Goal: Information Seeking & Learning: Learn about a topic

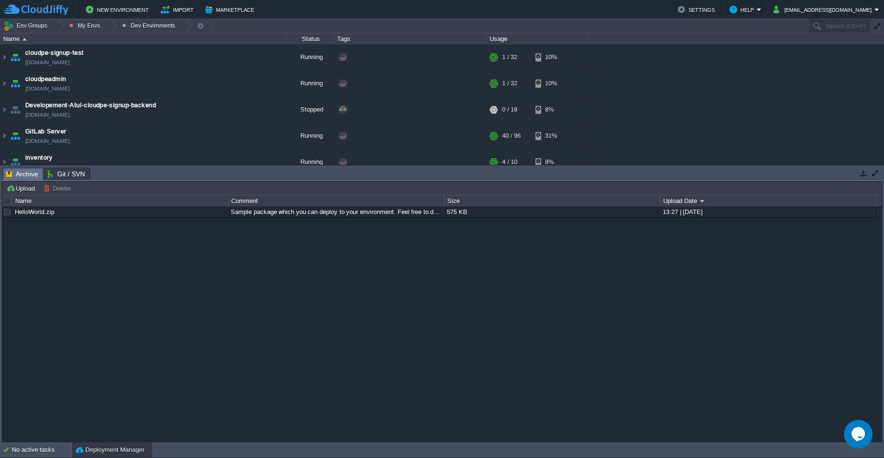
click at [122, 451] on button "Deployment Manager" at bounding box center [110, 450] width 69 height 10
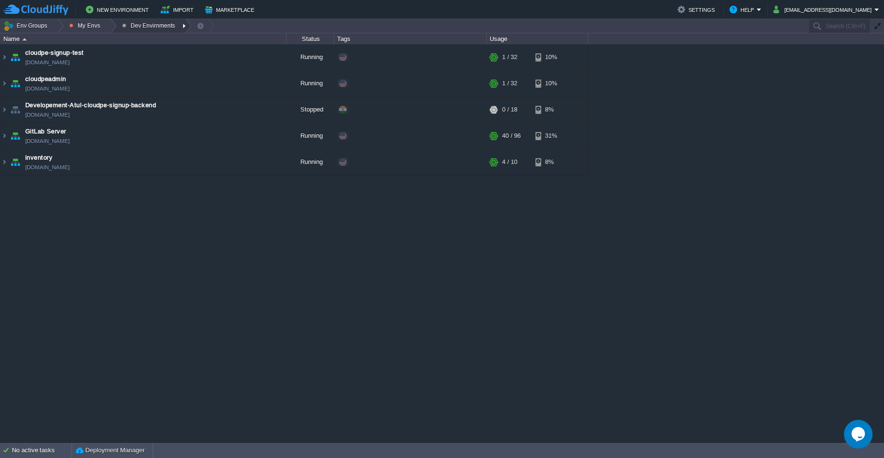
click at [181, 23] on div at bounding box center [185, 26] width 13 height 14
click at [107, 26] on div at bounding box center [110, 26] width 13 height 14
click at [102, 55] on link "Production Envirnment" at bounding box center [108, 52] width 86 height 10
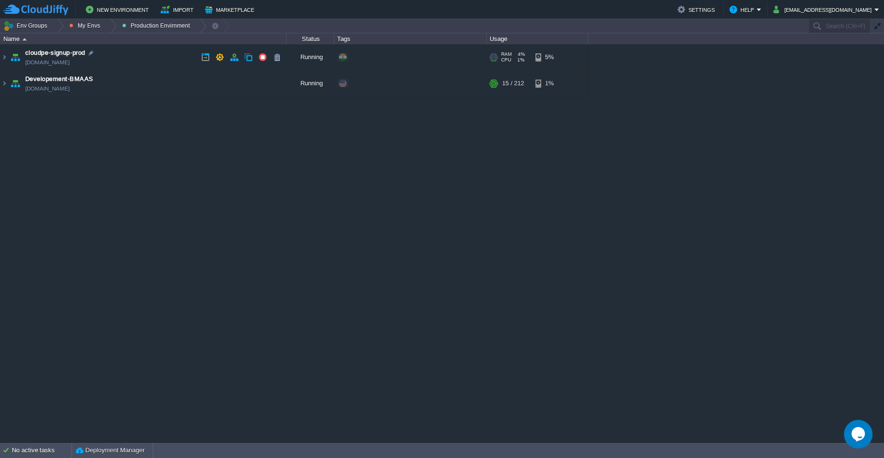
click at [136, 56] on td "cloudpe-signup-prod [DOMAIN_NAME]" at bounding box center [143, 57] width 286 height 26
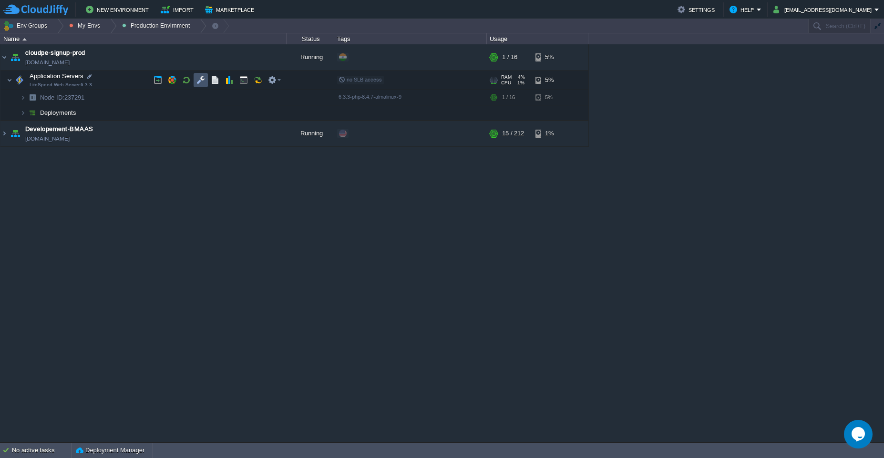
click at [199, 84] on button "button" at bounding box center [200, 80] width 9 height 9
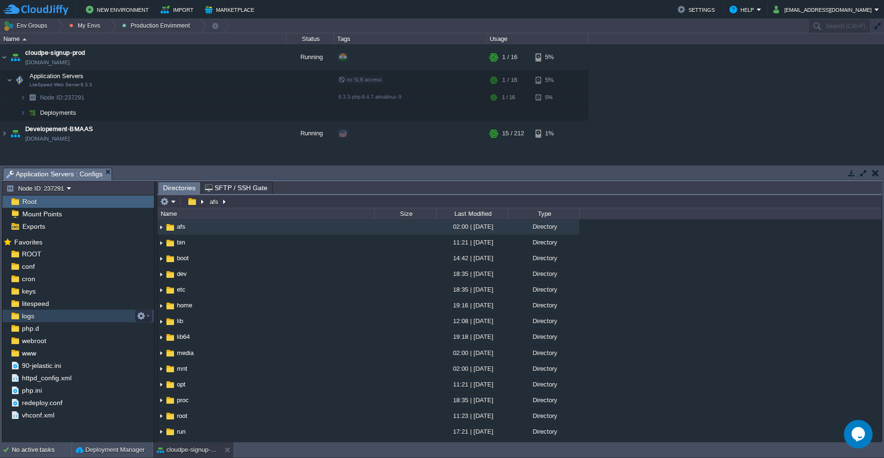
click at [31, 316] on span "logs" at bounding box center [28, 316] width 16 height 9
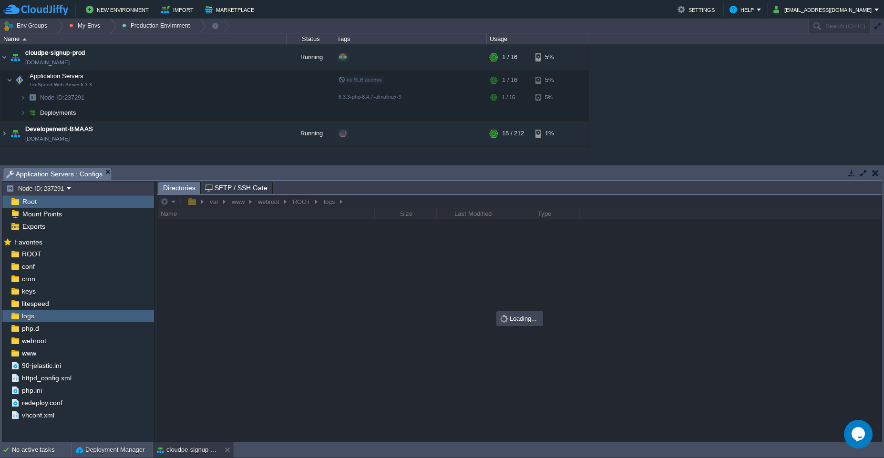
click at [442, 176] on button "button" at bounding box center [863, 173] width 9 height 9
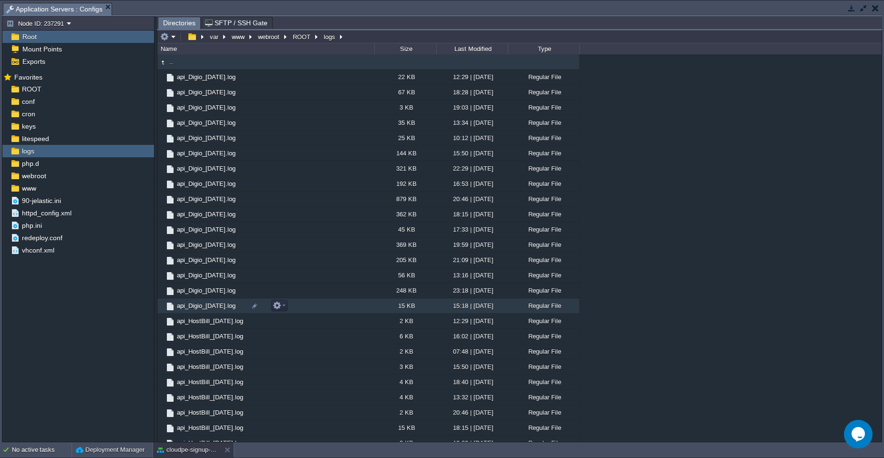
click at [312, 305] on td "api_Digio_[DATE].log" at bounding box center [265, 306] width 217 height 15
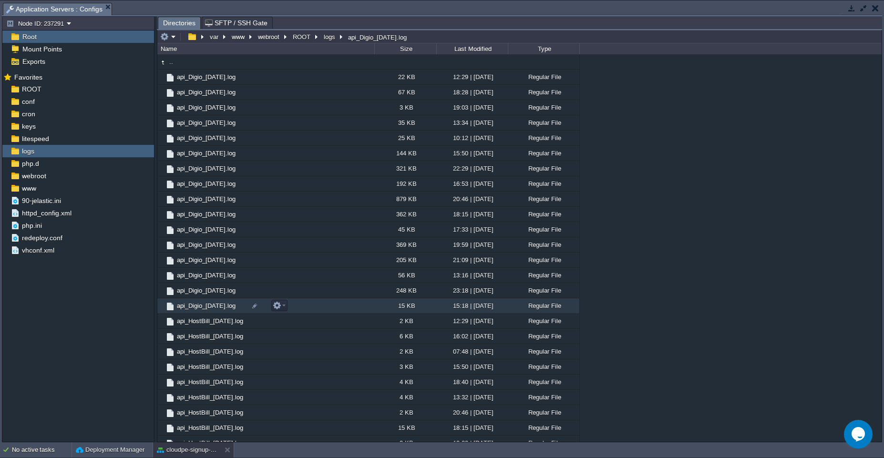
click at [312, 305] on td "api_Digio_[DATE].log" at bounding box center [265, 306] width 217 height 15
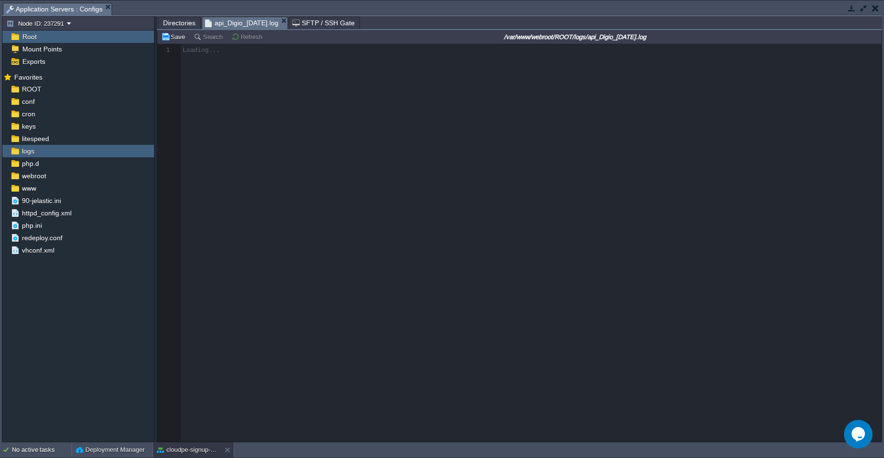
click at [181, 23] on span "Directories" at bounding box center [179, 22] width 32 height 11
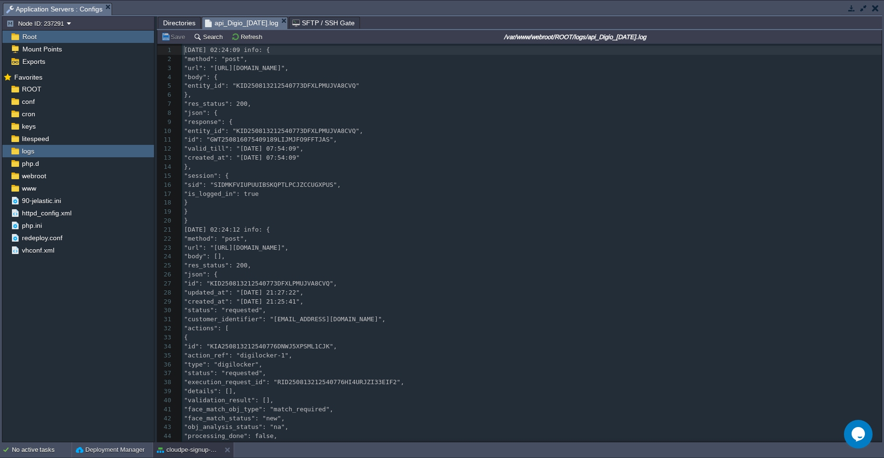
scroll to position [3, 0]
click at [249, 22] on span "api_Digio_[DATE].log" at bounding box center [241, 23] width 73 height 12
click at [438, 91] on pre "}," at bounding box center [532, 95] width 700 height 9
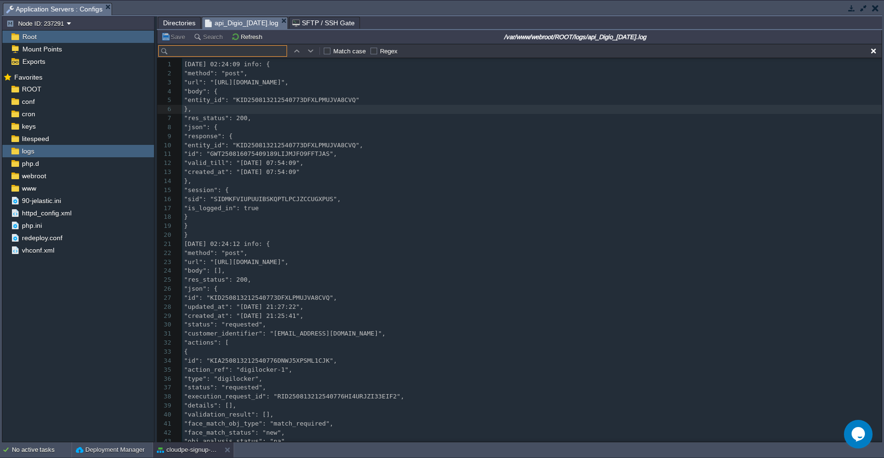
scroll to position [14, 0]
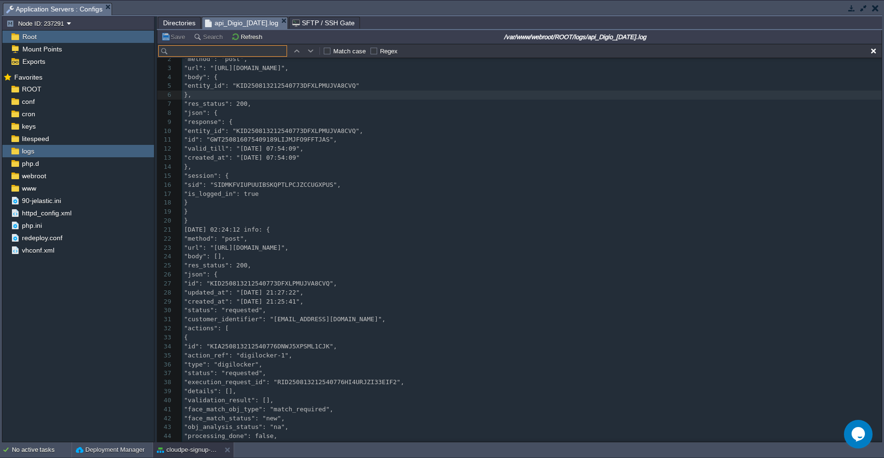
type input "[EMAIL_ADDRESS][DOMAIN_NAME]"
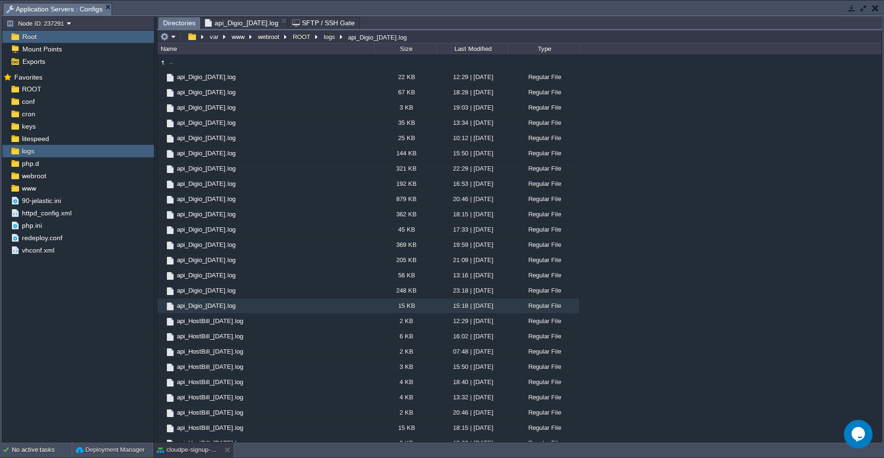
click at [173, 26] on span "Directories" at bounding box center [179, 23] width 32 height 12
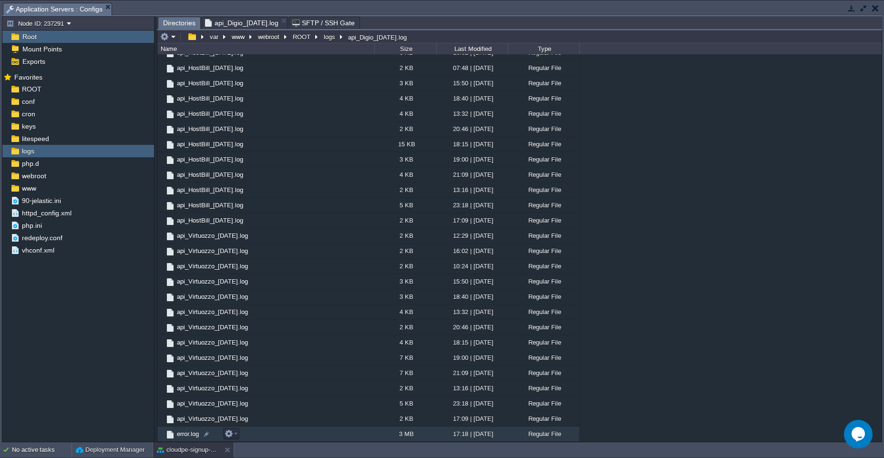
click at [316, 434] on td "error.log" at bounding box center [265, 434] width 217 height 15
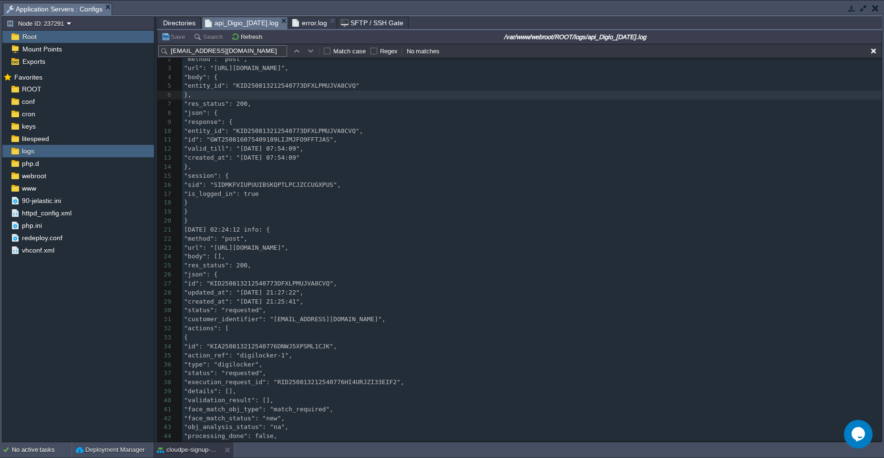
click at [250, 23] on span "api_Digio_[DATE].log" at bounding box center [241, 23] width 73 height 12
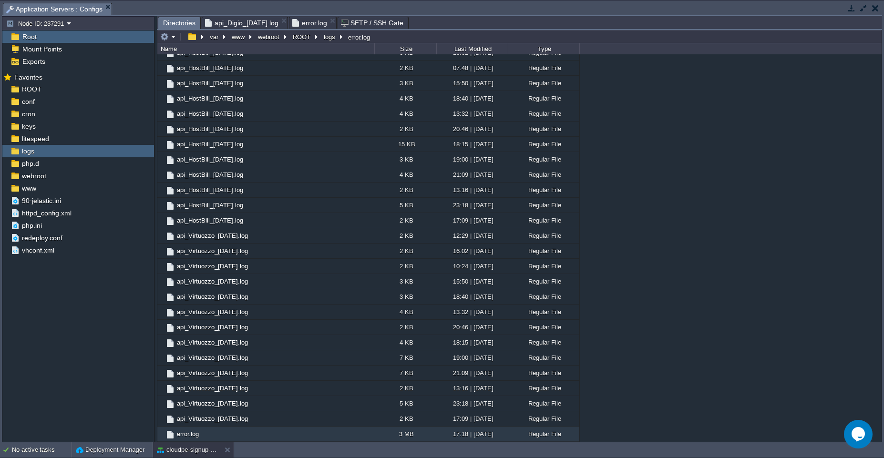
click at [165, 22] on span "Directories" at bounding box center [179, 23] width 32 height 12
click at [319, 20] on span "error.log" at bounding box center [309, 22] width 35 height 11
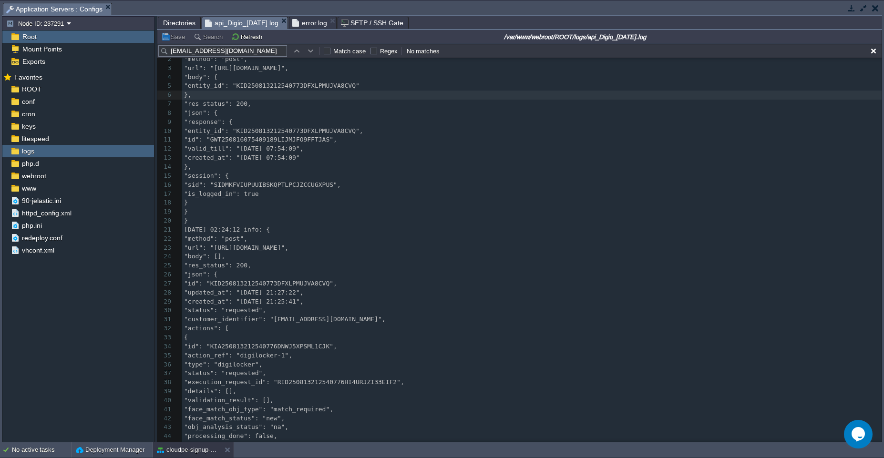
click at [238, 22] on span "api_Digio_[DATE].log" at bounding box center [241, 23] width 73 height 12
click at [315, 20] on span "error.log" at bounding box center [309, 22] width 35 height 11
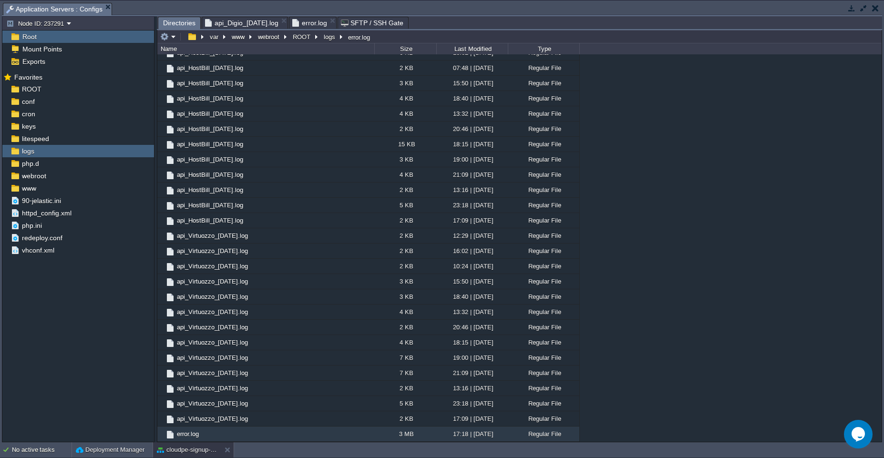
click at [173, 22] on span "Directories" at bounding box center [179, 23] width 32 height 12
click at [322, 22] on span "error.log" at bounding box center [309, 22] width 35 height 11
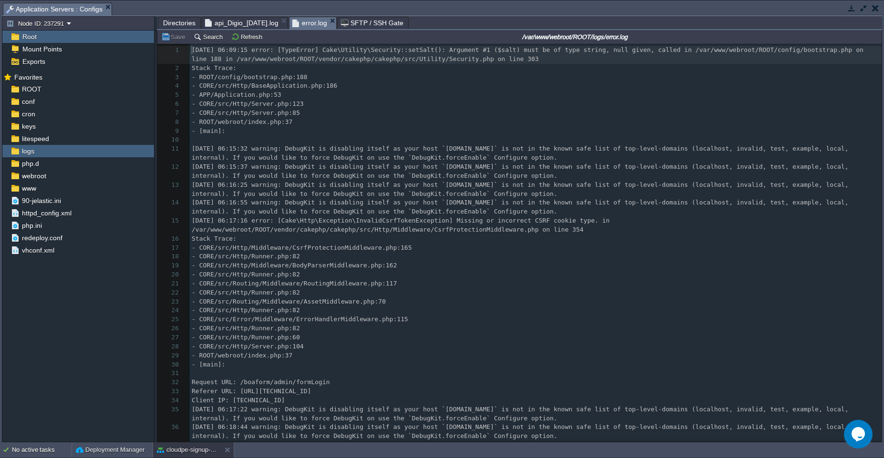
scroll to position [3, 0]
click at [381, 127] on pre "- [main]:" at bounding box center [536, 131] width 692 height 9
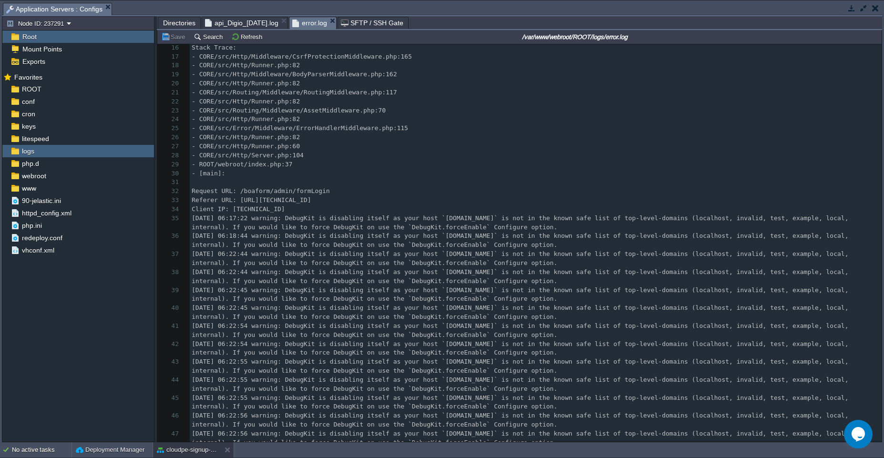
scroll to position [195, 0]
type textarea "-"
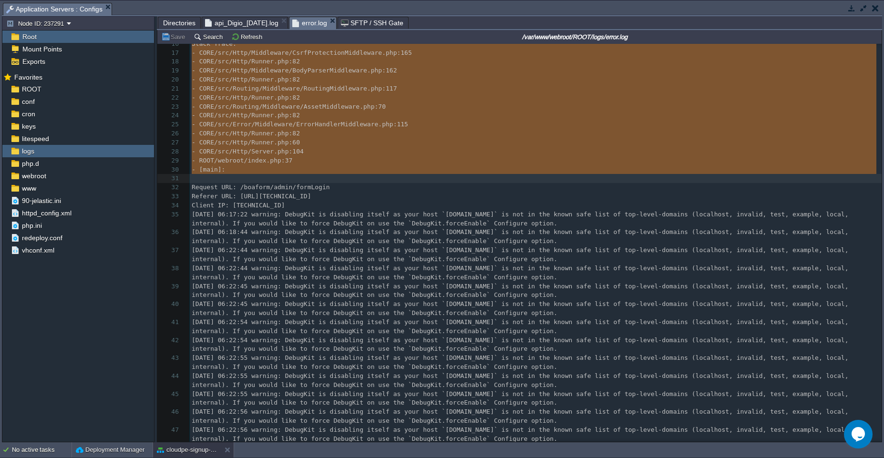
scroll to position [0, 0]
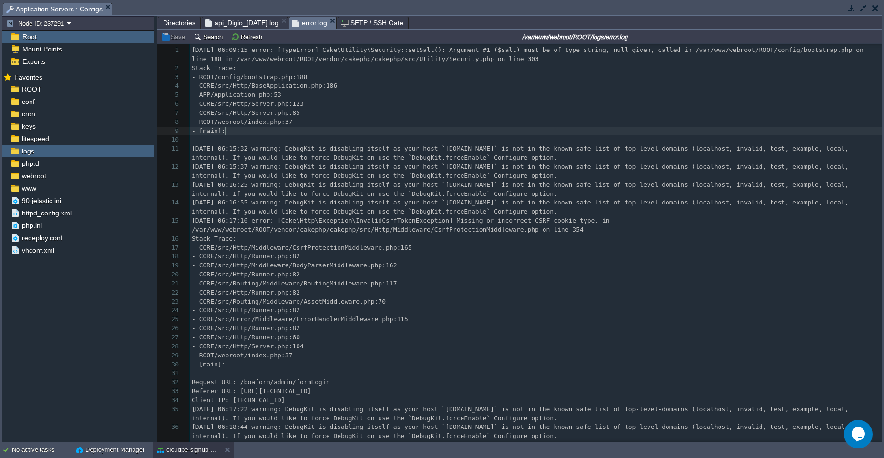
click at [258, 135] on pre "​" at bounding box center [536, 139] width 692 height 9
click at [257, 143] on pre "​" at bounding box center [536, 139] width 692 height 9
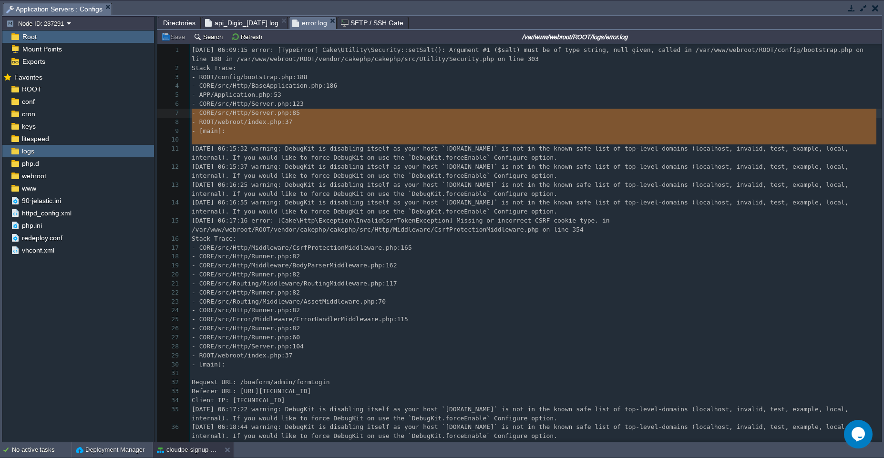
type textarea "[DATE] 06:09:15 error: [TypeError] Cake\Utility\Security::setSalt(): Argument #…"
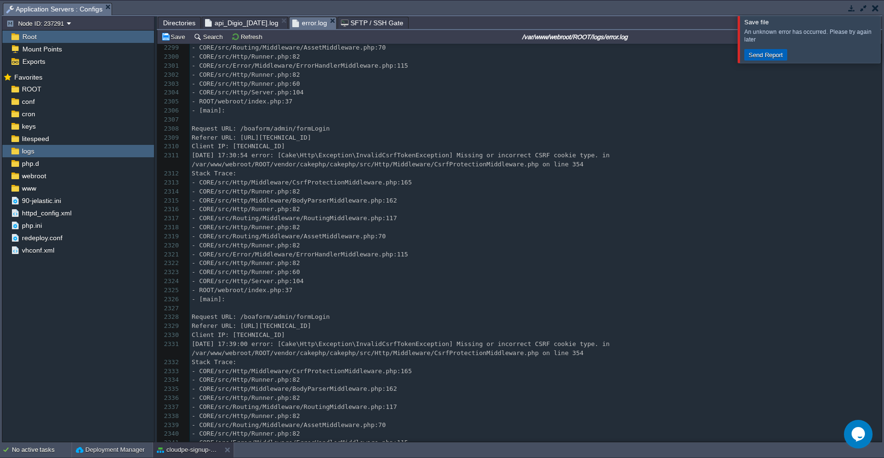
click at [442, 55] on button "Send Report" at bounding box center [766, 55] width 40 height 9
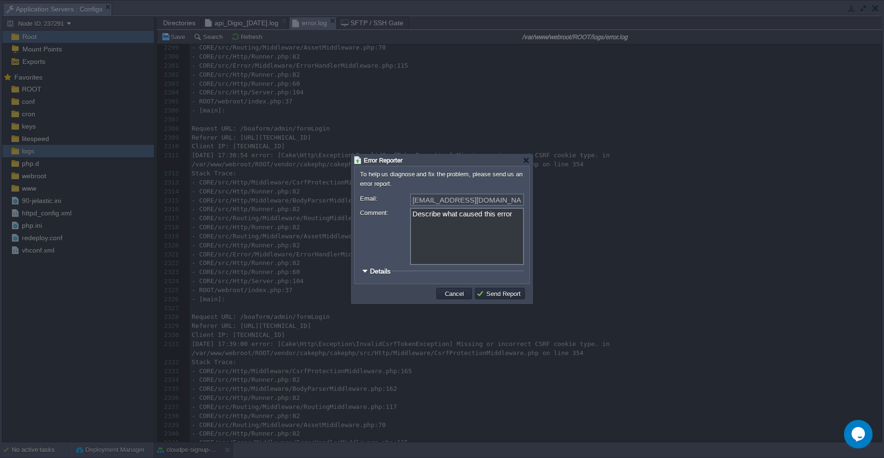
click at [367, 272] on div at bounding box center [364, 271] width 7 height 7
click at [442, 298] on td "Cancel" at bounding box center [454, 293] width 36 height 11
click at [442, 295] on pre "- [main]:" at bounding box center [536, 299] width 692 height 9
click at [442, 161] on span "[DATE] 17:30:54 error: [Cake\Http\Exception\InvalidCsrfTokenException] Missing …" at bounding box center [403, 160] width 422 height 16
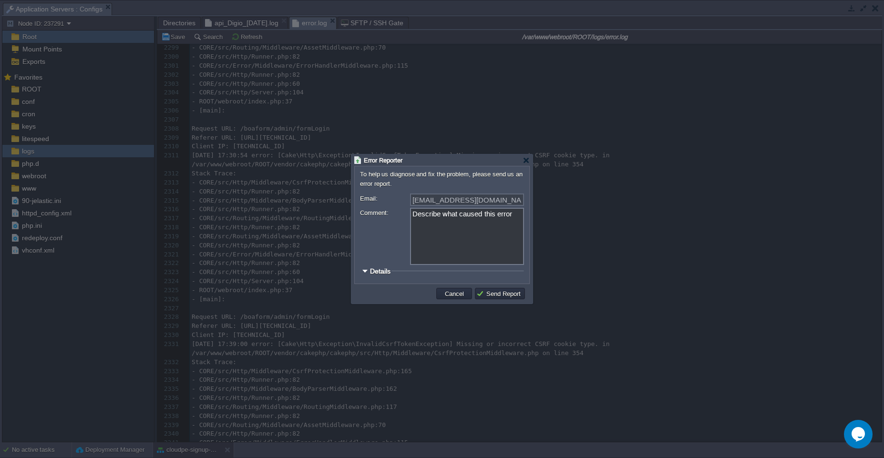
click at [442, 220] on pre "- CORE/src/Routing/Middleware/RoutingMiddleware.php:117" at bounding box center [536, 218] width 692 height 9
click at [331, 100] on pre "- ROOT/webroot/index.php:37" at bounding box center [536, 101] width 692 height 9
click at [81, 452] on button "Deployment Manager" at bounding box center [110, 450] width 69 height 10
click at [23, 454] on div "No active tasks" at bounding box center [42, 450] width 60 height 15
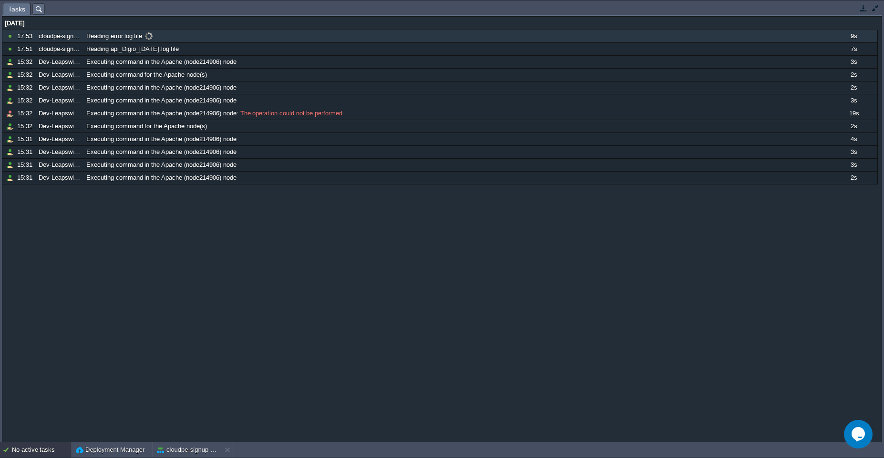
click at [289, 31] on div "Reading error.log file" at bounding box center [456, 36] width 745 height 12
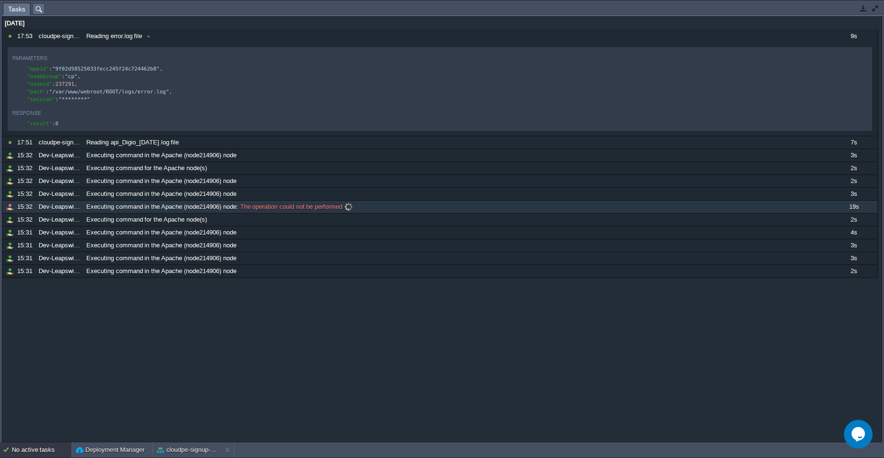
click at [95, 211] on span "Executing command in the Apache (node214906) node" at bounding box center [161, 207] width 150 height 9
click at [62, 213] on div "Dev-Leapswitch" at bounding box center [59, 207] width 47 height 12
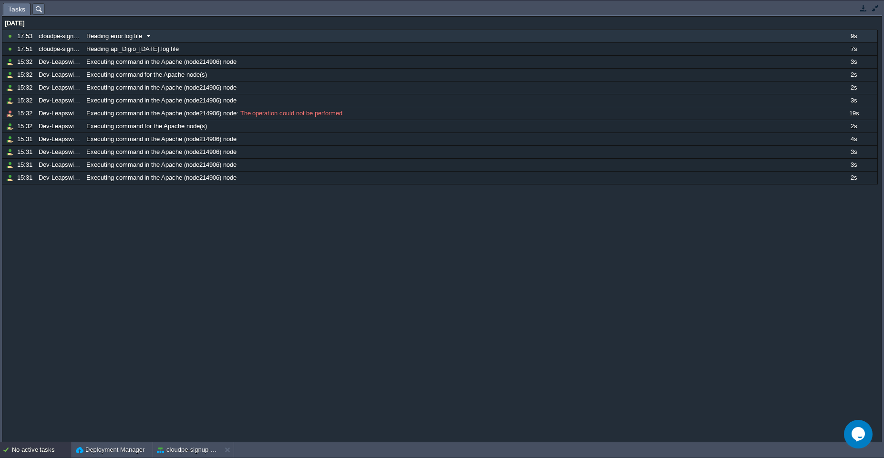
click at [19, 34] on div "17:53" at bounding box center [26, 36] width 18 height 12
click at [43, 453] on div "No active tasks" at bounding box center [42, 450] width 60 height 15
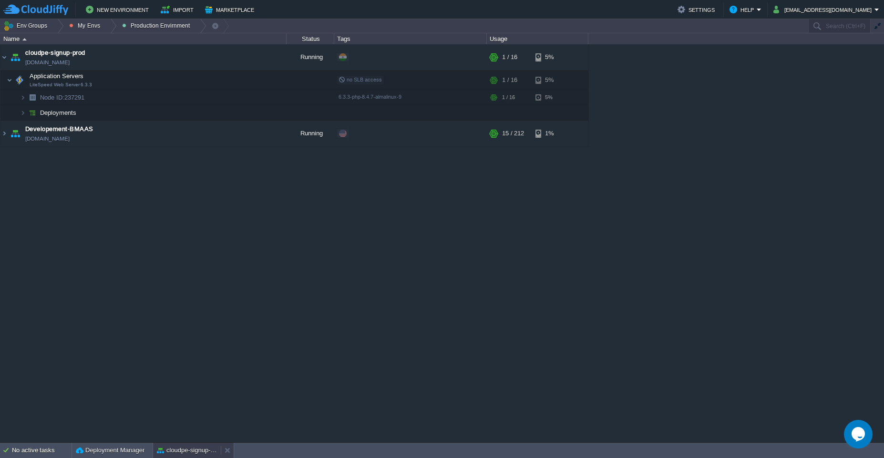
click at [181, 458] on div "cloudpe-signup-prod" at bounding box center [187, 450] width 68 height 15
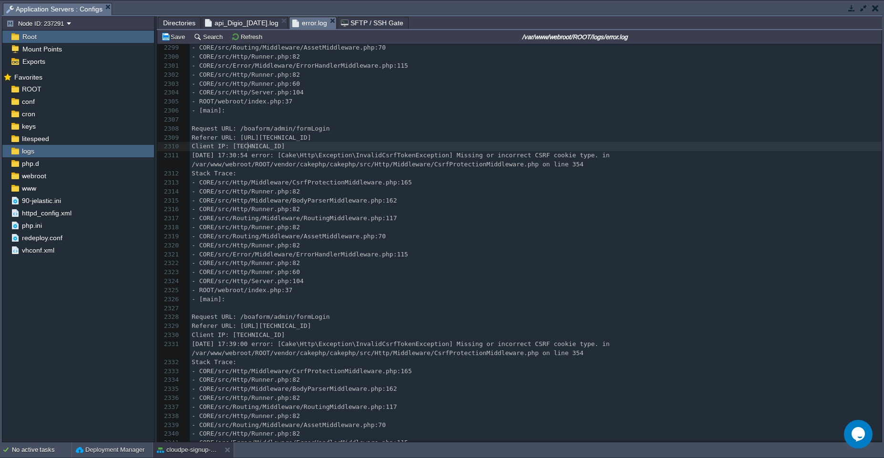
click at [249, 148] on div "xxxxxxxxxx [DATE] 06:15:32 warning: DebugKit is disabling itself as your host `…" at bounding box center [536, 237] width 692 height 584
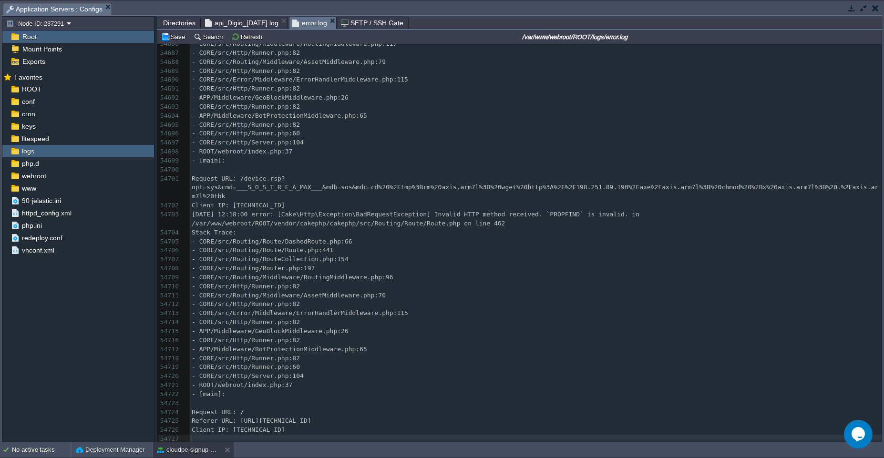
scroll to position [516381, 0]
click at [291, 175] on pre "Request URL: /device.rsp?opt=sys&cmd=___S_O_S_T_R_E_A_MAX___&mdb=sos&mdc=cd%20%…" at bounding box center [536, 188] width 692 height 27
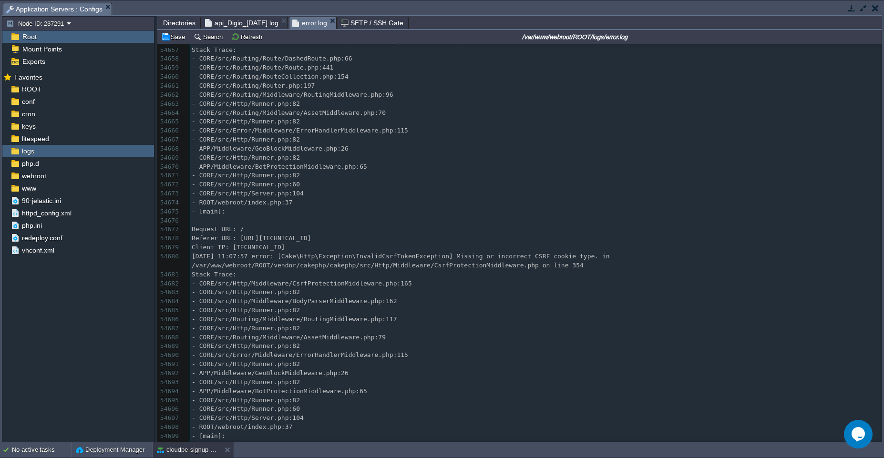
scroll to position [516070, 0]
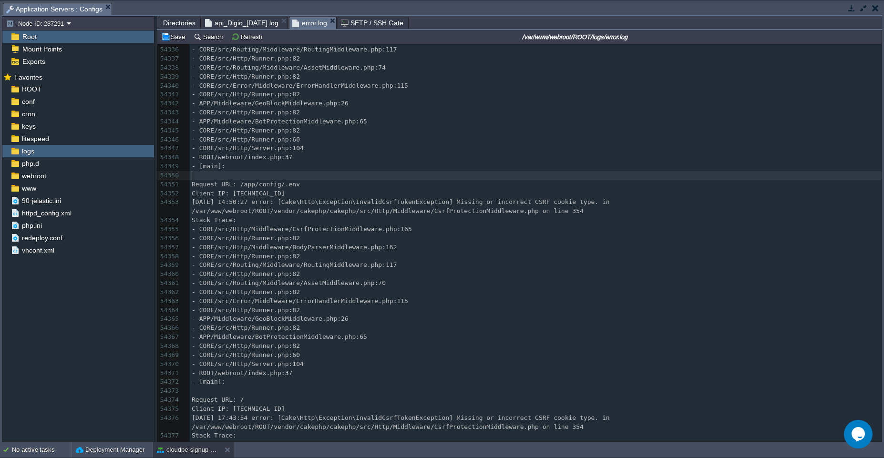
click at [341, 180] on pre "Request URL: /app/config/.env" at bounding box center [536, 184] width 692 height 9
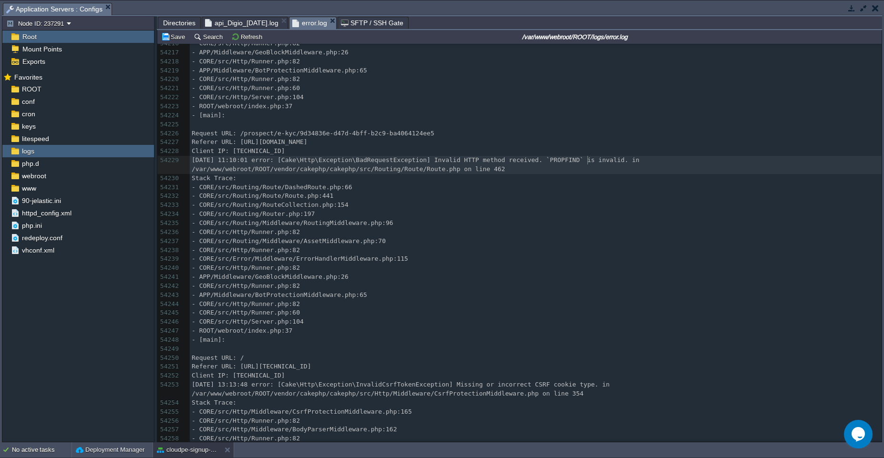
click at [442, 163] on div "xxxxxxxxxx ​ 54191 - CORE/src/Http/Runner.php:60 54192 - CORE/src/Http/Server.p…" at bounding box center [536, 178] width 692 height 728
type textarea "PROPFIND"
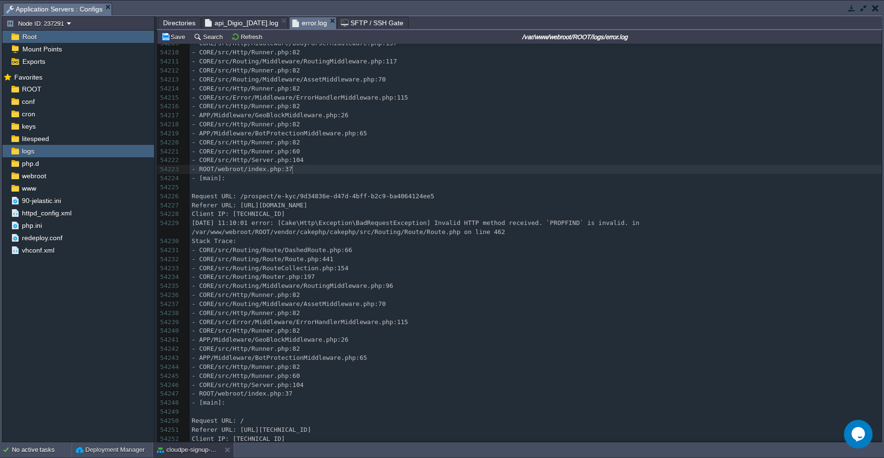
click at [391, 173] on pre "- ROOT/webroot/index.php:37" at bounding box center [536, 169] width 692 height 9
click at [393, 192] on pre "​" at bounding box center [536, 187] width 692 height 9
click at [301, 201] on div "xxxxxxxxxx 54199 [DATE] 06:53:33 error: [TypeError] Cannot access offset of typ…" at bounding box center [536, 241] width 692 height 584
type textarea "9d34836e-d47d-4bff-b2c9-ba4064124ee5"
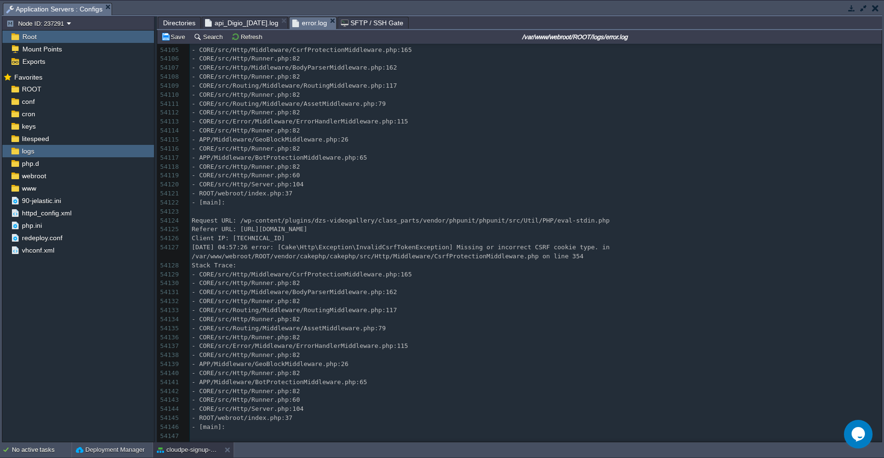
click at [392, 223] on span "Request URL: /wp-content/plugins/dzs-videogallery/class_parts/vendor/phpunit/ph…" at bounding box center [401, 220] width 418 height 7
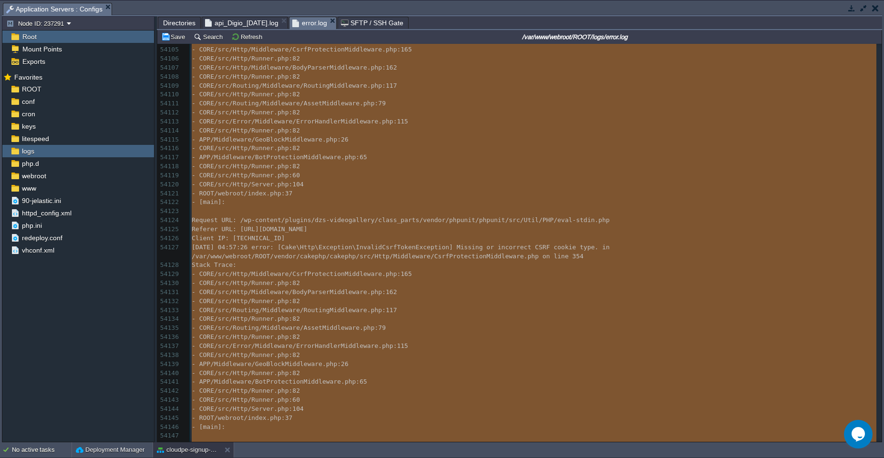
type textarea "-"
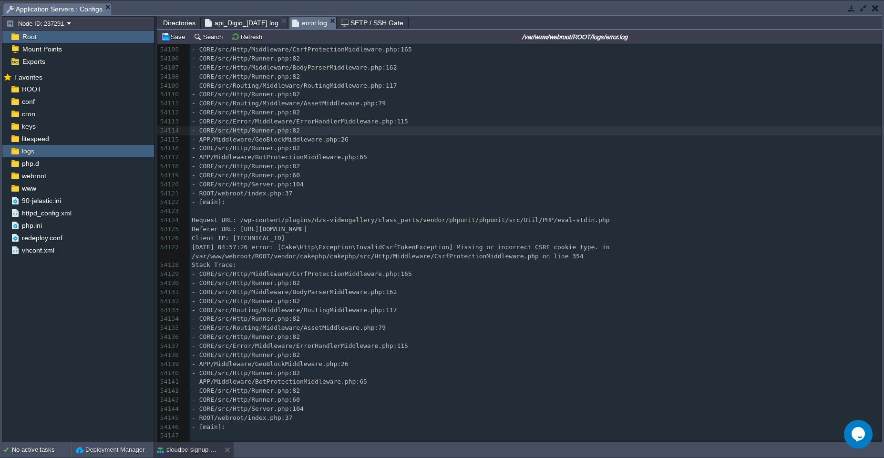
click at [264, 20] on span "api_Digio_[DATE].log" at bounding box center [241, 22] width 73 height 11
